Goal: Check status

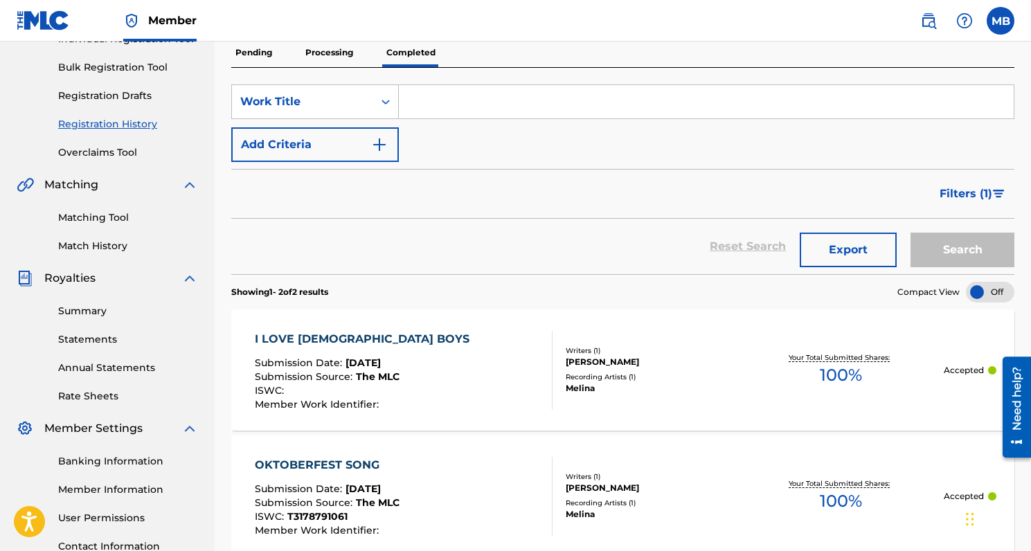
scroll to position [152, 0]
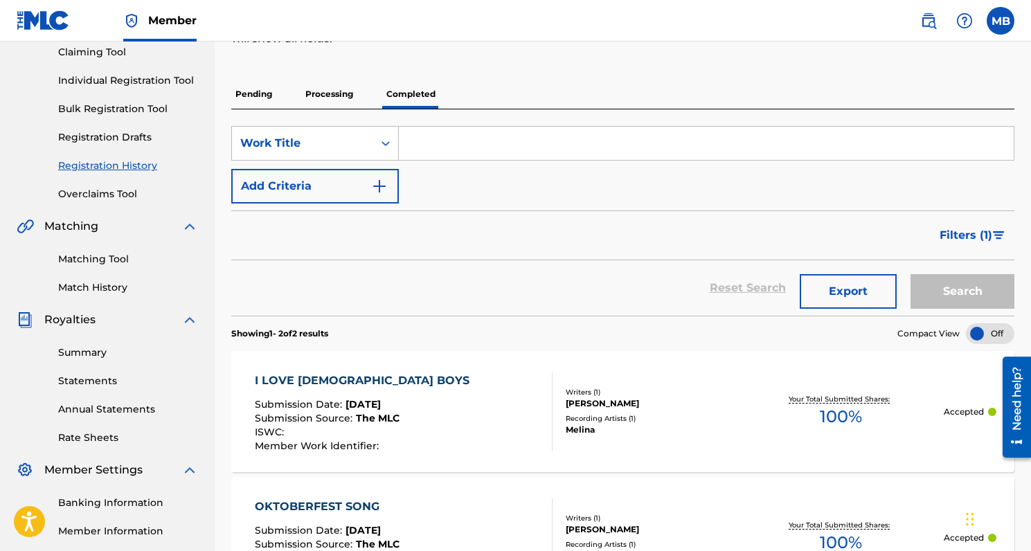
click at [254, 96] on p "Pending" at bounding box center [253, 94] width 45 height 29
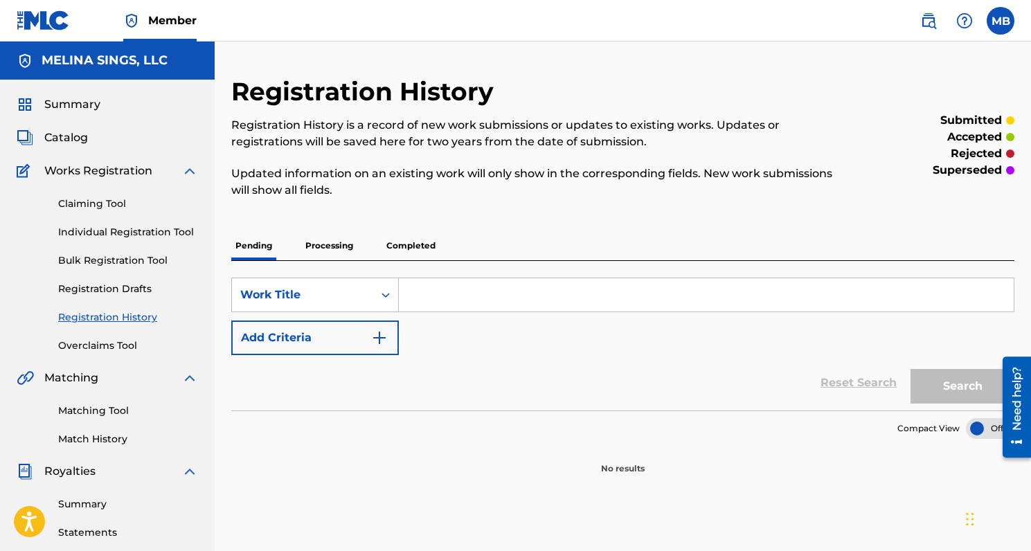
click at [341, 239] on p "Processing" at bounding box center [329, 245] width 56 height 29
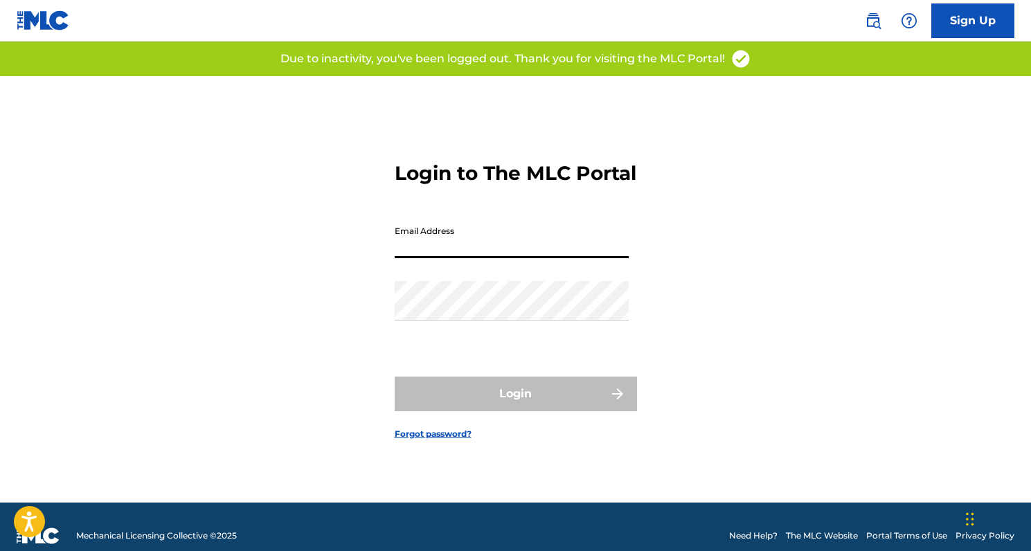
click at [466, 254] on input "Email Address" at bounding box center [512, 238] width 234 height 39
